Goal: Task Accomplishment & Management: Use online tool/utility

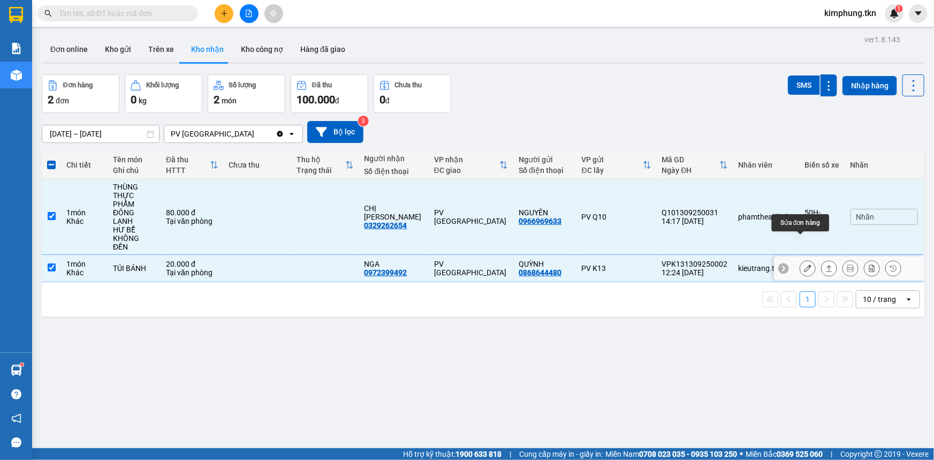
click at [804, 259] on button at bounding box center [808, 268] width 15 height 19
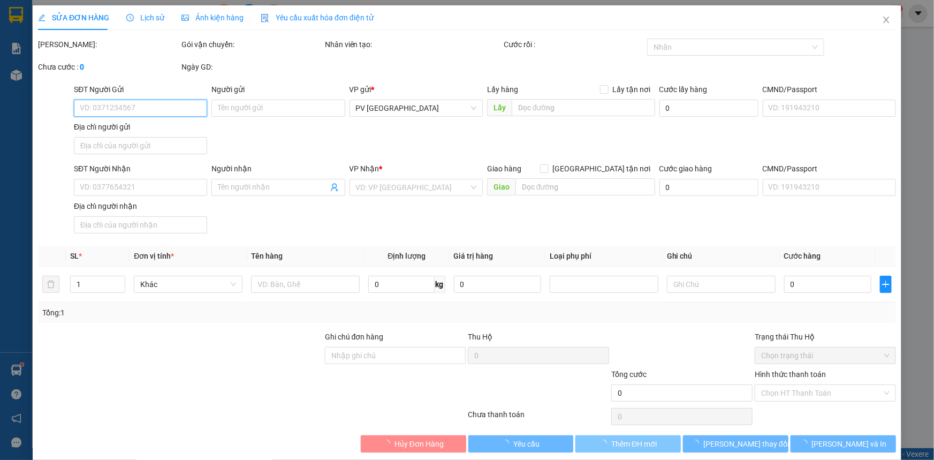
type input "0868644480"
type input "QUỲNH"
type input "0972399492"
type input "NGA"
type input "20.000"
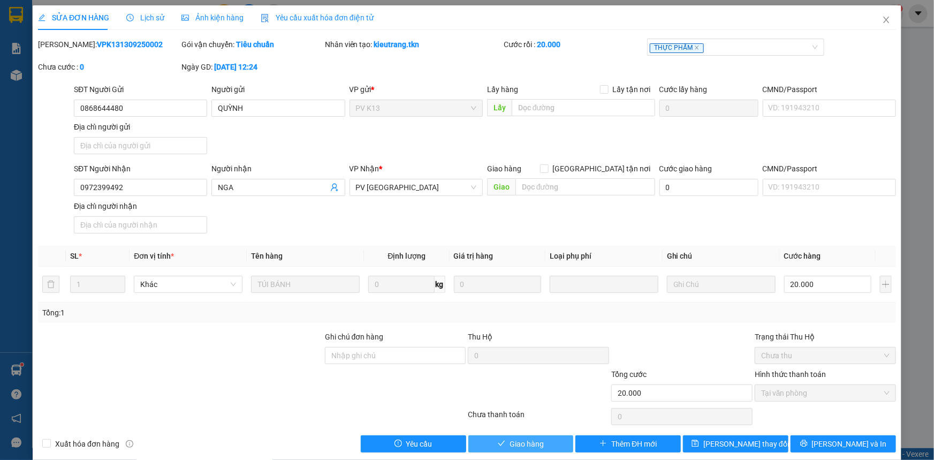
click at [529, 447] on span "Giao hàng" at bounding box center [527, 444] width 34 height 12
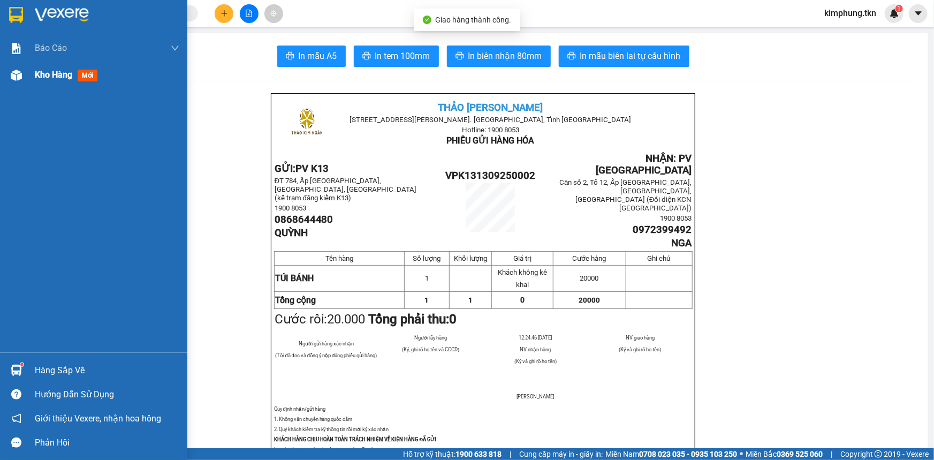
click at [66, 78] on span "Kho hàng" at bounding box center [53, 75] width 37 height 10
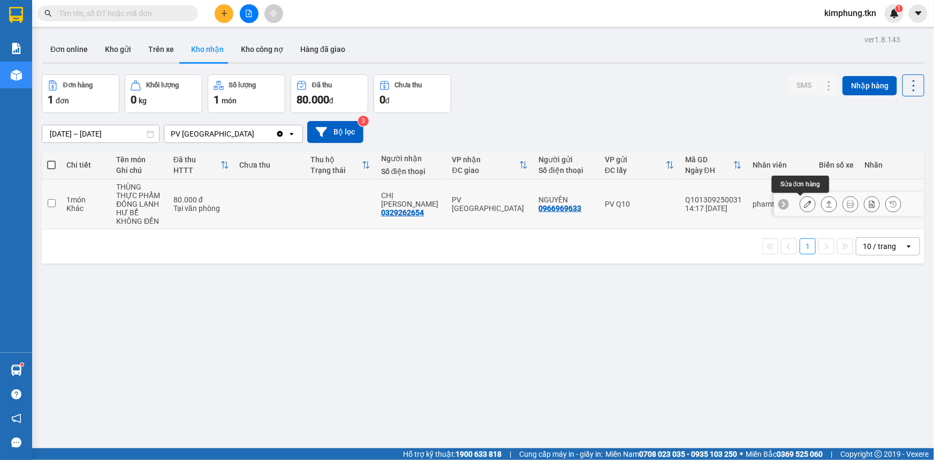
click at [804, 203] on icon at bounding box center [807, 203] width 7 height 7
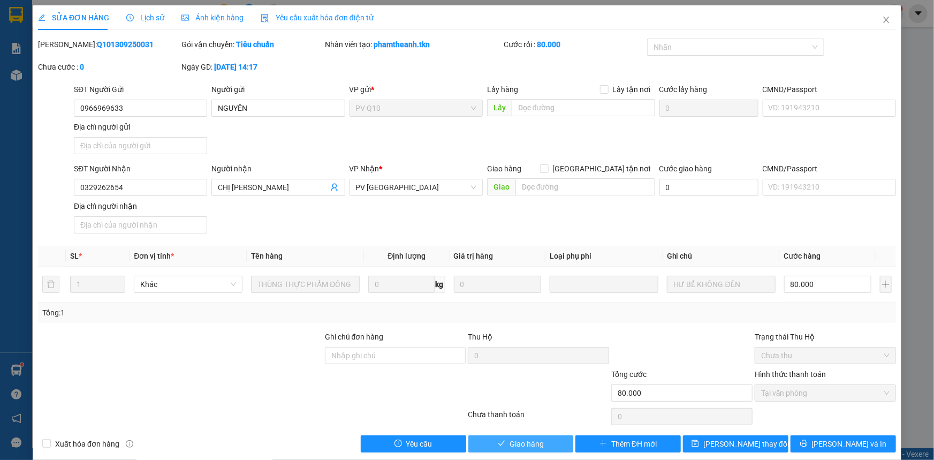
click at [535, 441] on span "Giao hàng" at bounding box center [527, 444] width 34 height 12
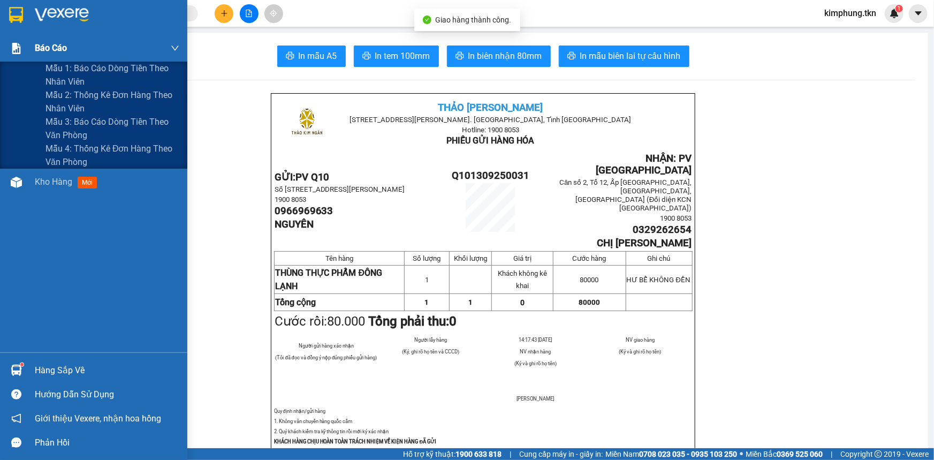
click at [39, 46] on span "Báo cáo" at bounding box center [51, 47] width 32 height 13
